Goal: Task Accomplishment & Management: Use online tool/utility

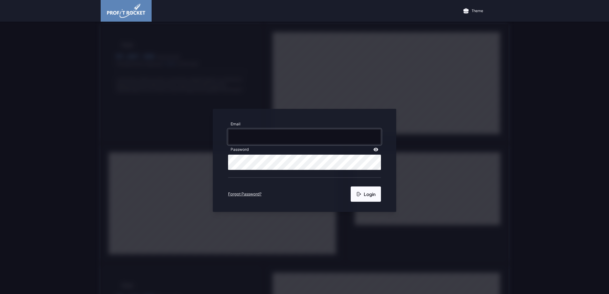
type input "[EMAIL_ADDRESS][DOMAIN_NAME]"
click at [372, 193] on button "Login" at bounding box center [366, 194] width 30 height 15
